Goal: Task Accomplishment & Management: Manage account settings

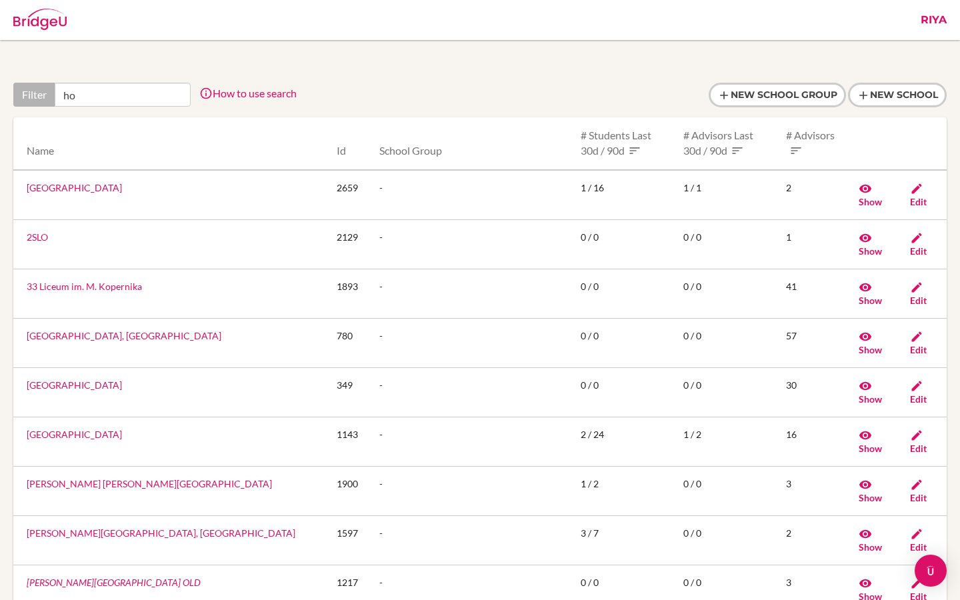
type input "h"
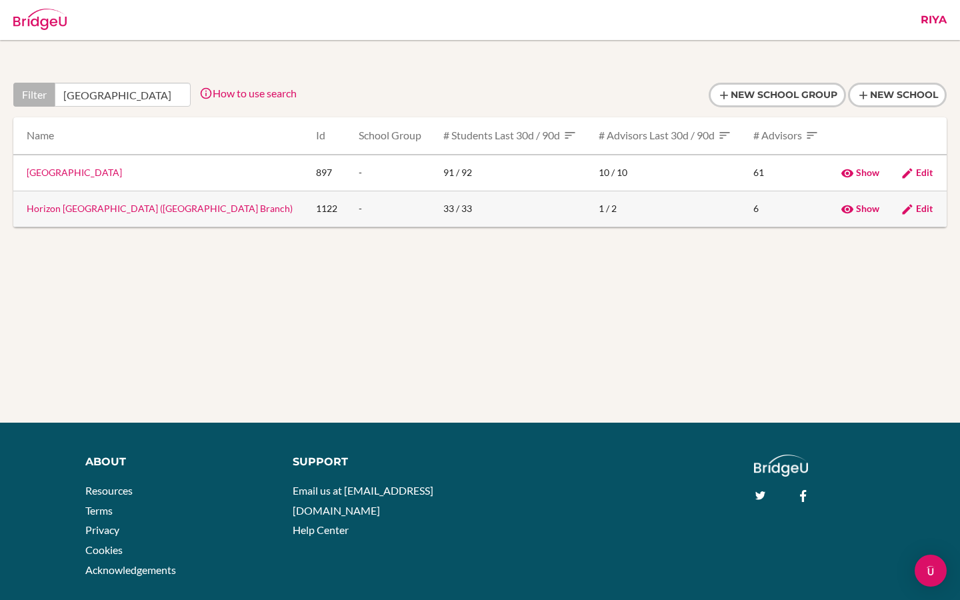
type input "[GEOGRAPHIC_DATA]"
click at [125, 209] on link "Horizon [GEOGRAPHIC_DATA] ([GEOGRAPHIC_DATA] Branch)" at bounding box center [160, 208] width 266 height 11
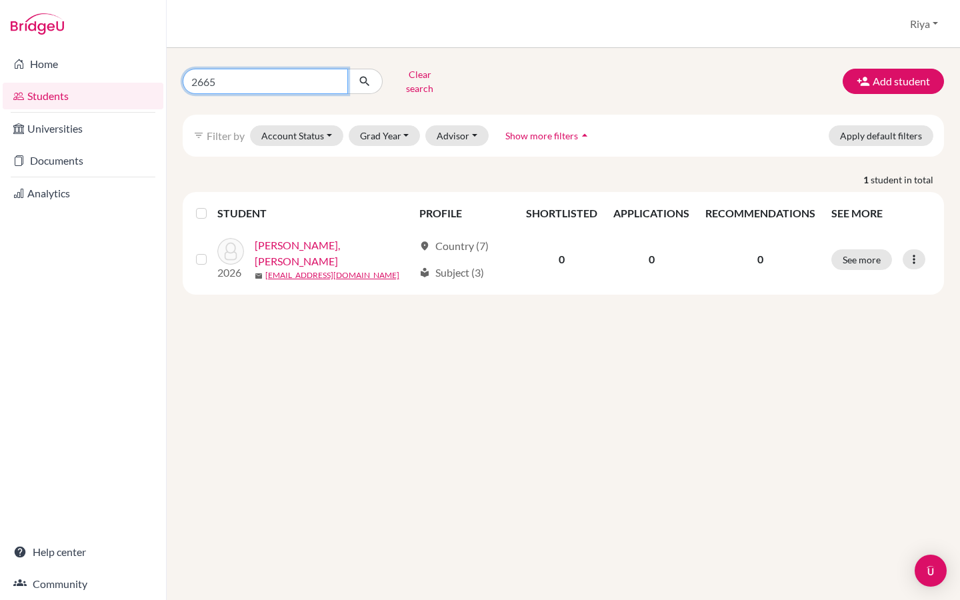
click at [228, 79] on input "2665" at bounding box center [265, 81] width 165 height 25
click at [422, 79] on button "Clear search" at bounding box center [420, 81] width 74 height 35
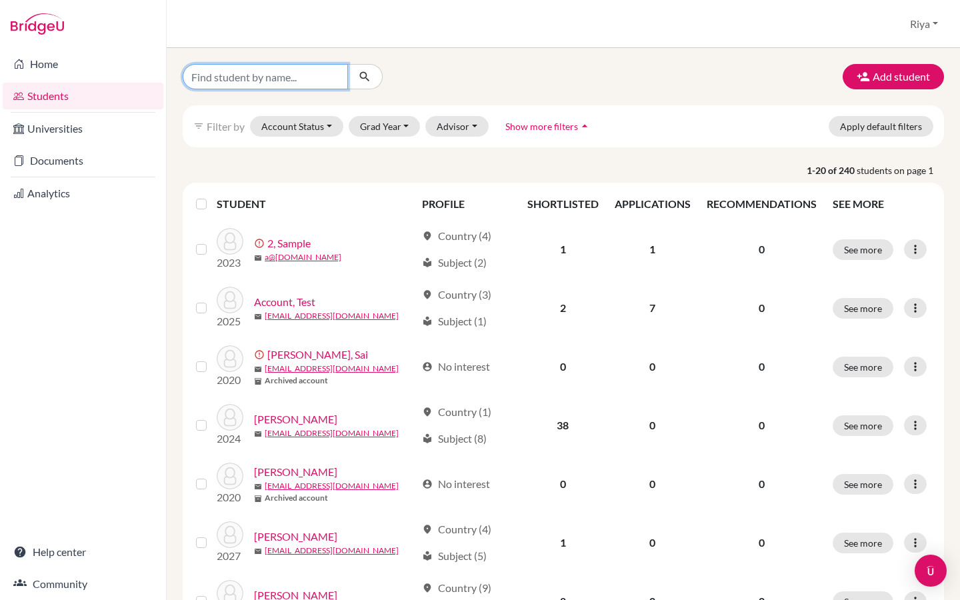
click at [247, 83] on input "Find student by name..." at bounding box center [265, 76] width 165 height 25
paste input "Ckaizer Enomoto"
type input "Ckaizer Enomoto"
click at [366, 78] on icon "submit" at bounding box center [364, 76] width 13 height 13
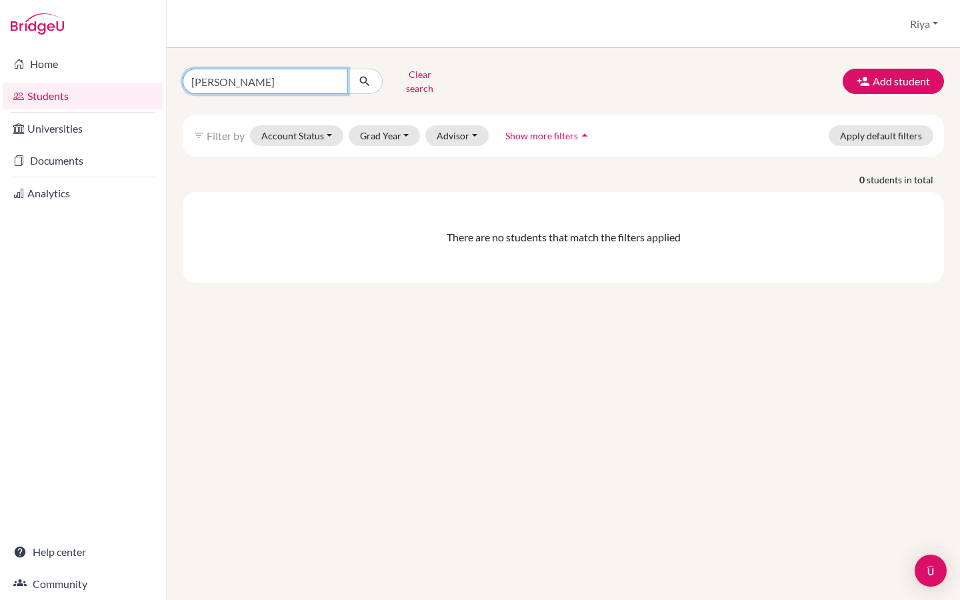
drag, startPoint x: 226, startPoint y: 78, endPoint x: 283, endPoint y: 78, distance: 56.7
click at [283, 78] on input "Ckaizer Enomoto" at bounding box center [265, 81] width 165 height 25
type input "Ckaizer"
click at [369, 81] on icon "submit" at bounding box center [364, 81] width 13 height 13
click at [338, 79] on input "Ckaizer" at bounding box center [265, 81] width 165 height 25
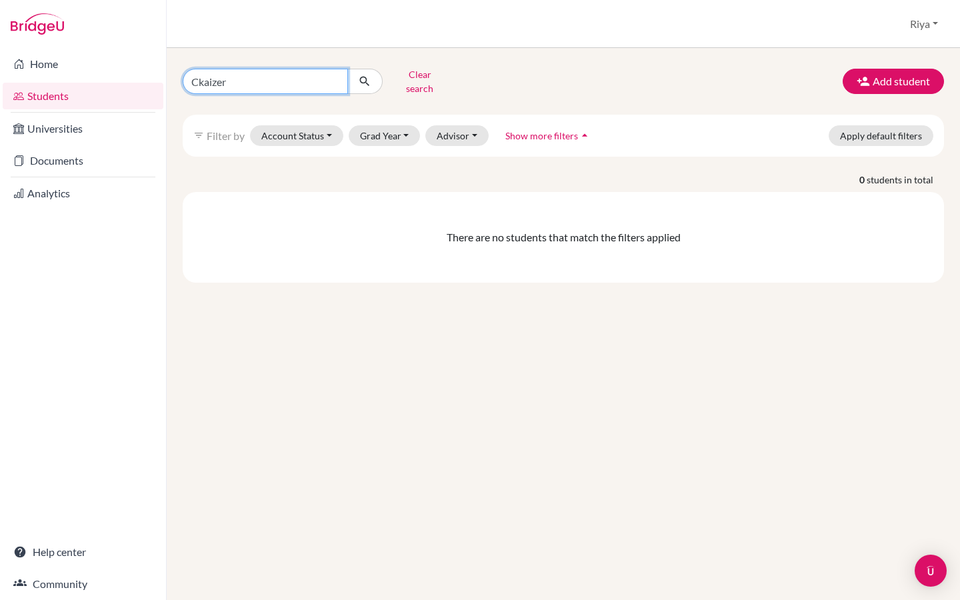
click at [335, 79] on input "Ckaizer" at bounding box center [265, 81] width 165 height 25
click at [287, 80] on input "Find student by name..." at bounding box center [265, 81] width 165 height 25
paste input "2629@horizon.ac.jp>"
type input "[EMAIL_ADDRESS][DOMAIN_NAME]"
click at [367, 82] on icon "submit" at bounding box center [364, 81] width 13 height 13
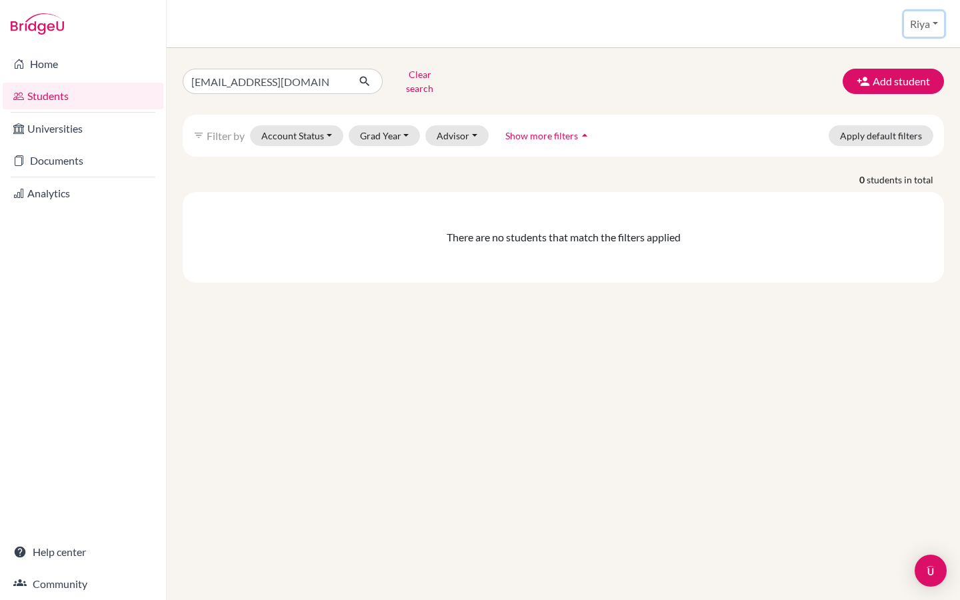
click at [912, 27] on button "Riya" at bounding box center [924, 23] width 40 height 25
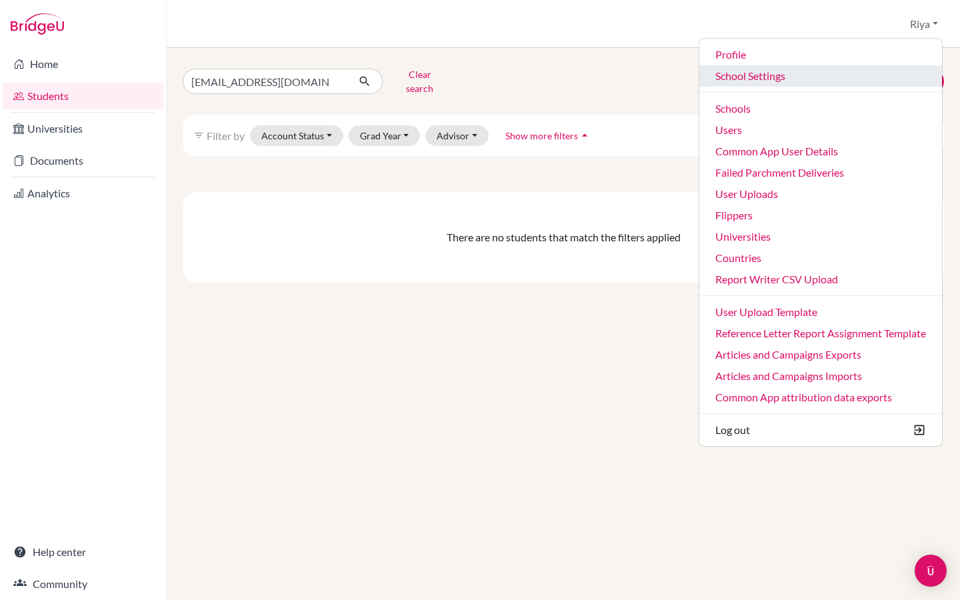
click at [765, 77] on link "School Settings" at bounding box center [820, 75] width 243 height 21
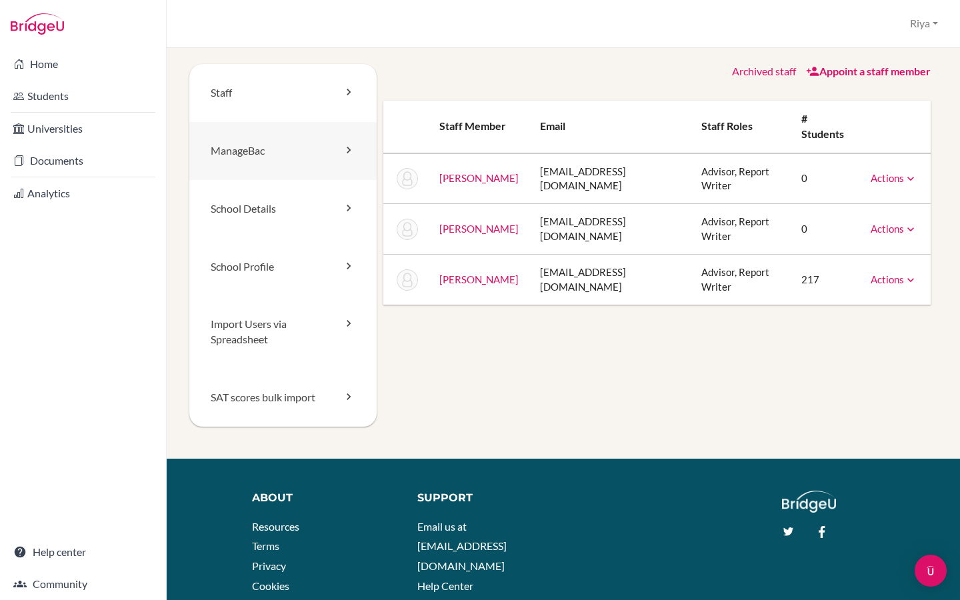
click at [279, 160] on link "ManageBac" at bounding box center [282, 151] width 187 height 58
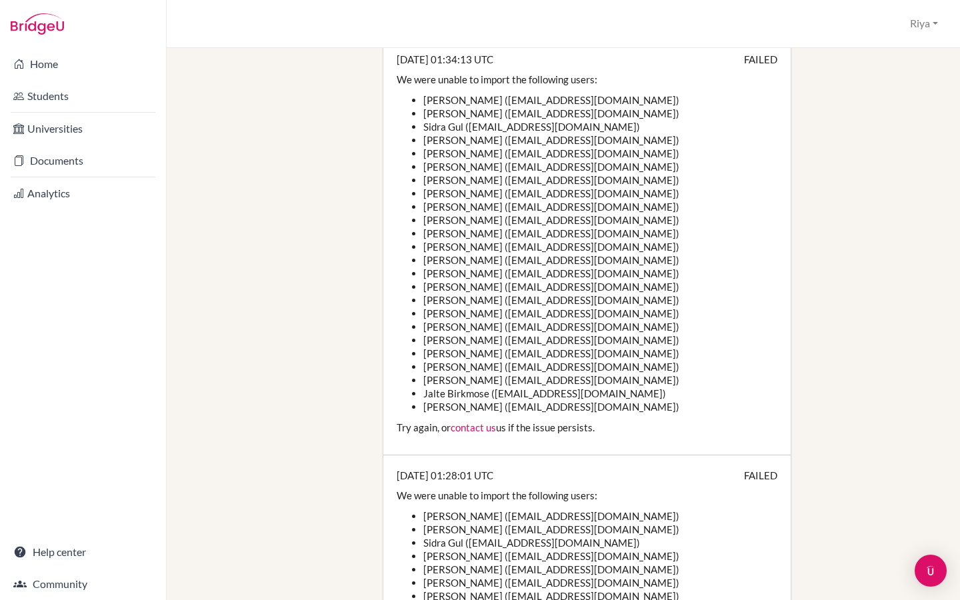
scroll to position [572, 0]
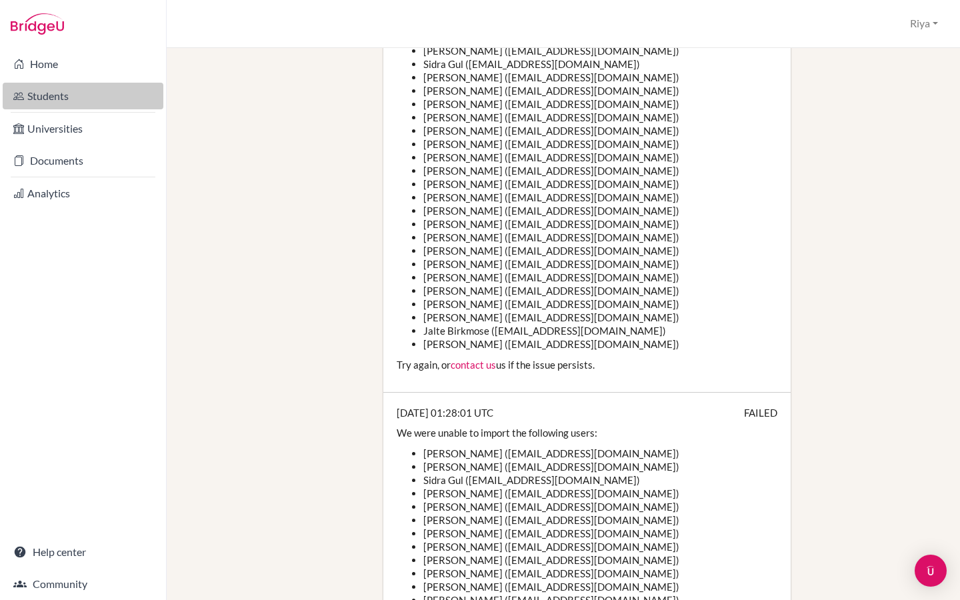
click at [81, 91] on link "Students" at bounding box center [83, 96] width 161 height 27
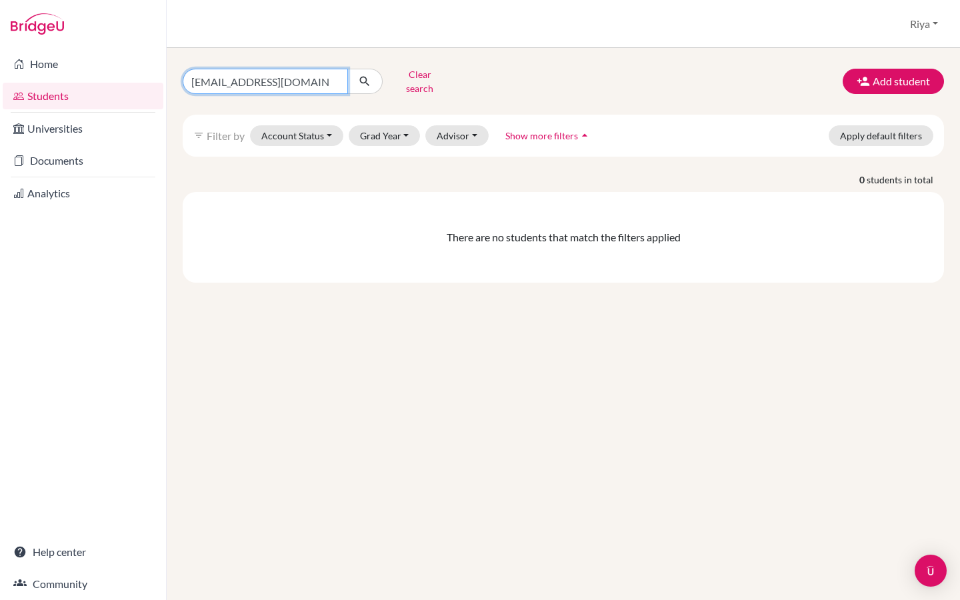
drag, startPoint x: 288, startPoint y: 81, endPoint x: 208, endPoint y: 81, distance: 80.0
click at [208, 81] on input "[EMAIL_ADDRESS][DOMAIN_NAME]" at bounding box center [265, 81] width 165 height 25
type input "2"
paste input "Leyla,"
type input "Leyla"
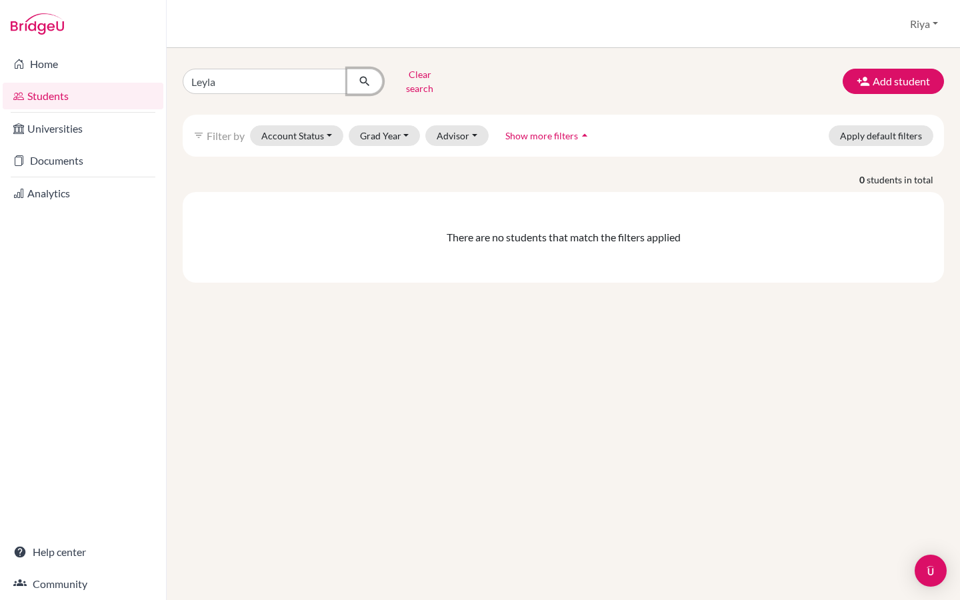
click at [367, 78] on icon "submit" at bounding box center [364, 81] width 13 height 13
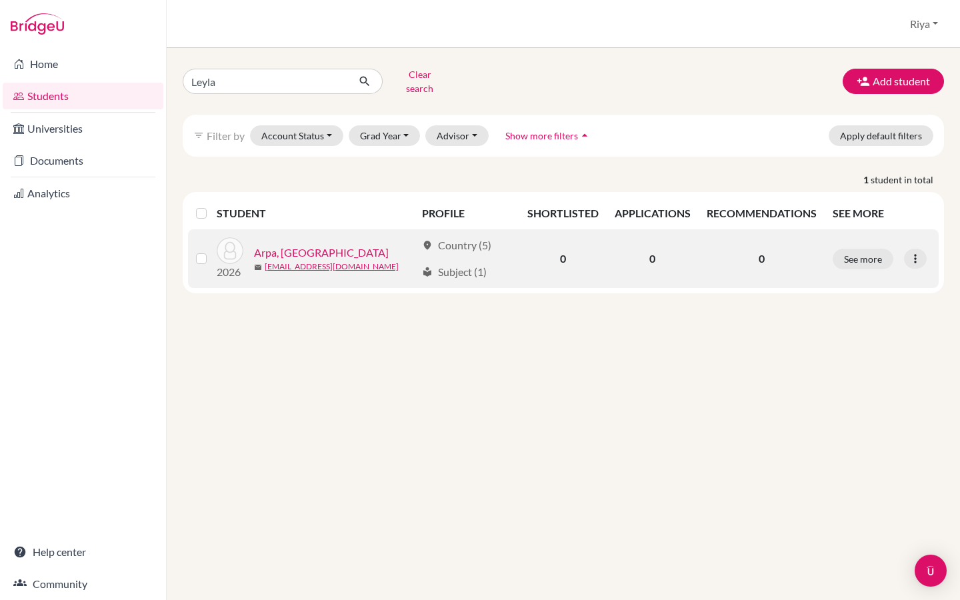
click at [293, 245] on link "Arpa, [GEOGRAPHIC_DATA]" at bounding box center [321, 253] width 135 height 16
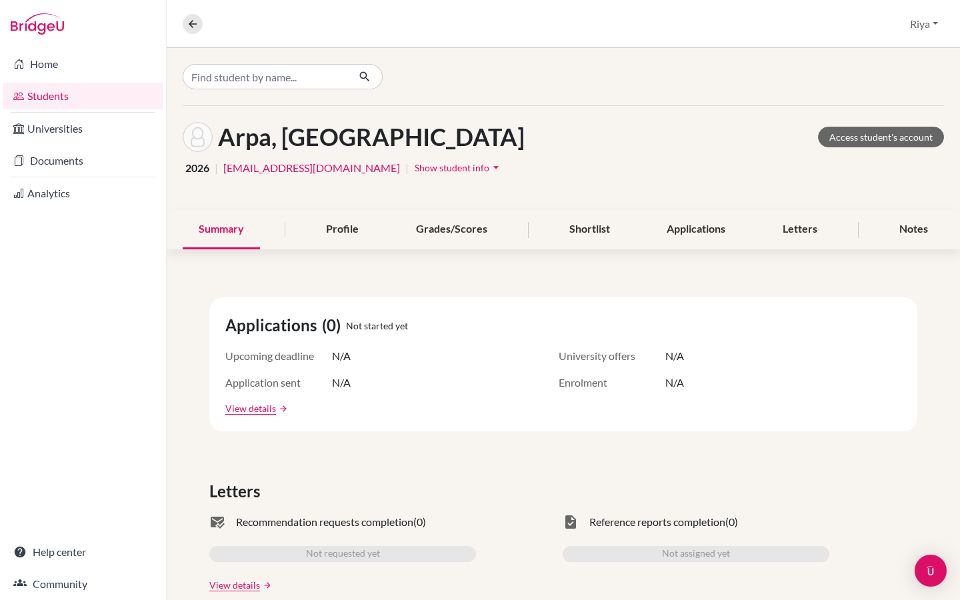
click at [315, 143] on h1 "Arpa, [GEOGRAPHIC_DATA]" at bounding box center [371, 137] width 307 height 29
click at [415, 165] on span "Show student info" at bounding box center [452, 167] width 75 height 11
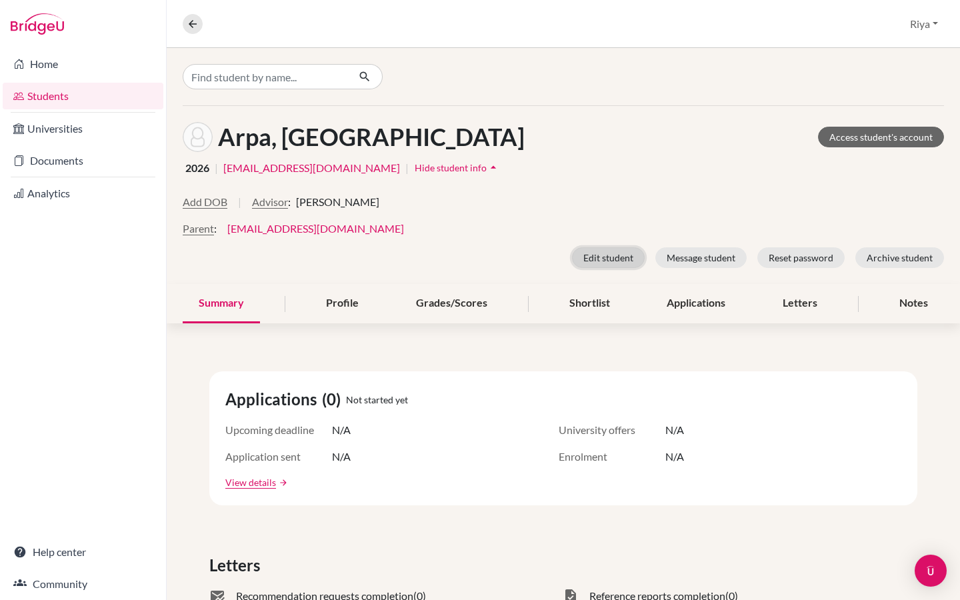
click at [612, 266] on button "Edit student" at bounding box center [608, 257] width 73 height 21
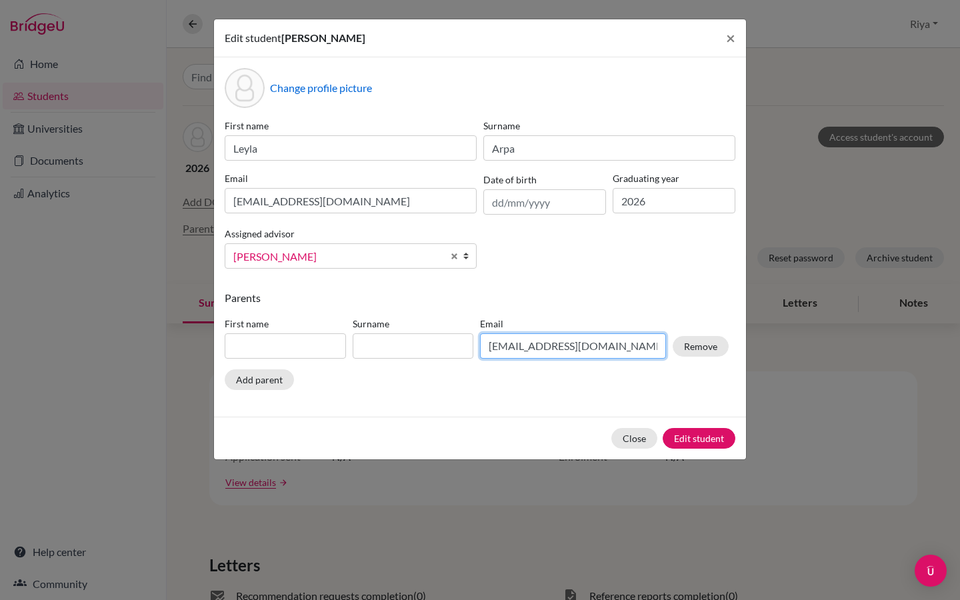
click at [545, 353] on input "[EMAIL_ADDRESS][DOMAIN_NAME]" at bounding box center [573, 345] width 186 height 25
drag, startPoint x: 592, startPoint y: 350, endPoint x: 487, endPoint y: 350, distance: 105.3
click at [487, 350] on input "[EMAIL_ADDRESS][DOMAIN_NAME]" at bounding box center [573, 345] width 186 height 25
click at [730, 43] on span "×" at bounding box center [730, 37] width 9 height 19
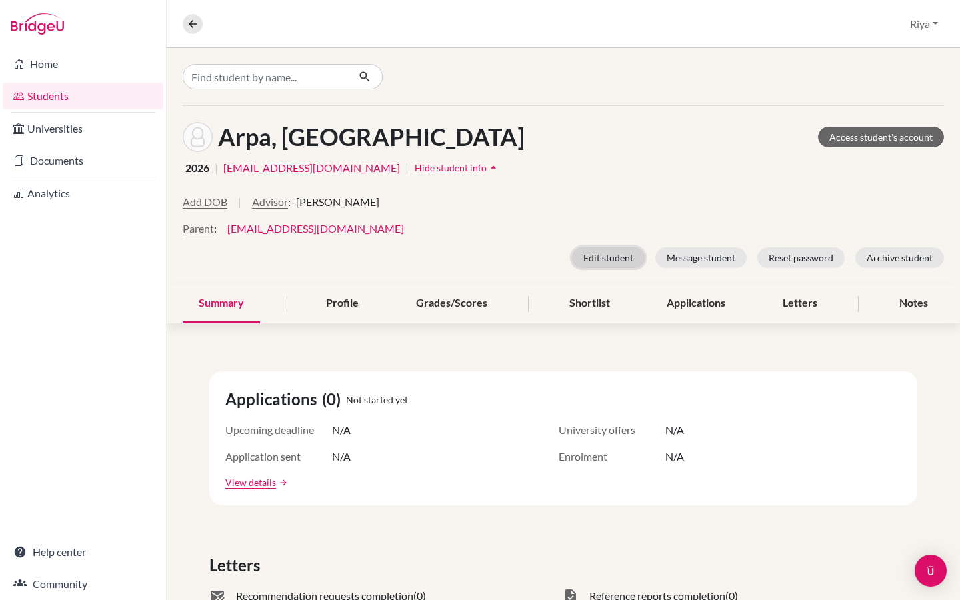
click at [609, 266] on button "Edit student" at bounding box center [608, 257] width 73 height 21
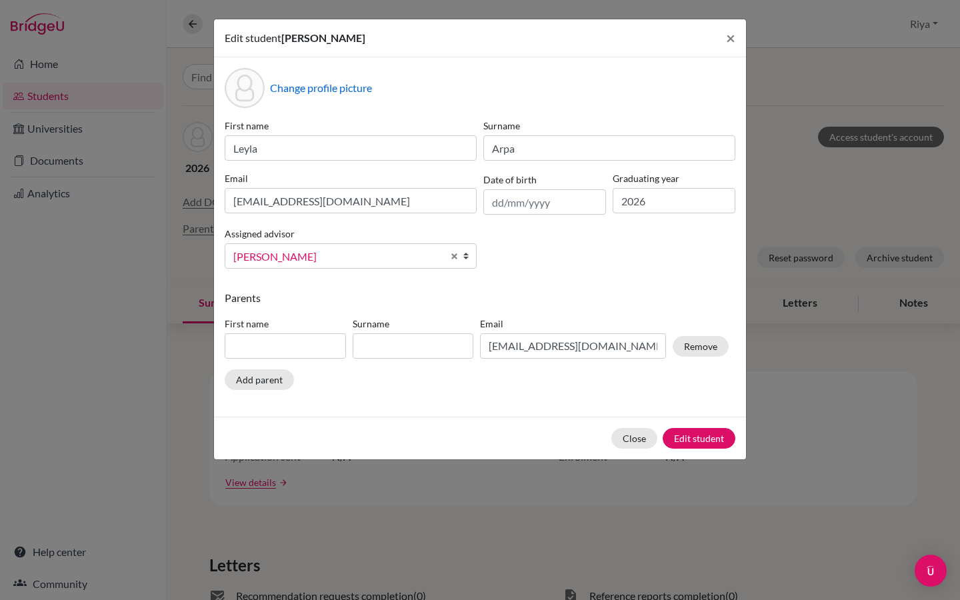
click at [515, 358] on div "First name Surname Email mirzaarpa@gmail.com Remove" at bounding box center [476, 340] width 511 height 58
click at [521, 352] on input "mirzaarpa@gmail.com" at bounding box center [573, 345] width 186 height 25
click at [728, 33] on span "×" at bounding box center [730, 37] width 9 height 19
